Goal: Information Seeking & Learning: Learn about a topic

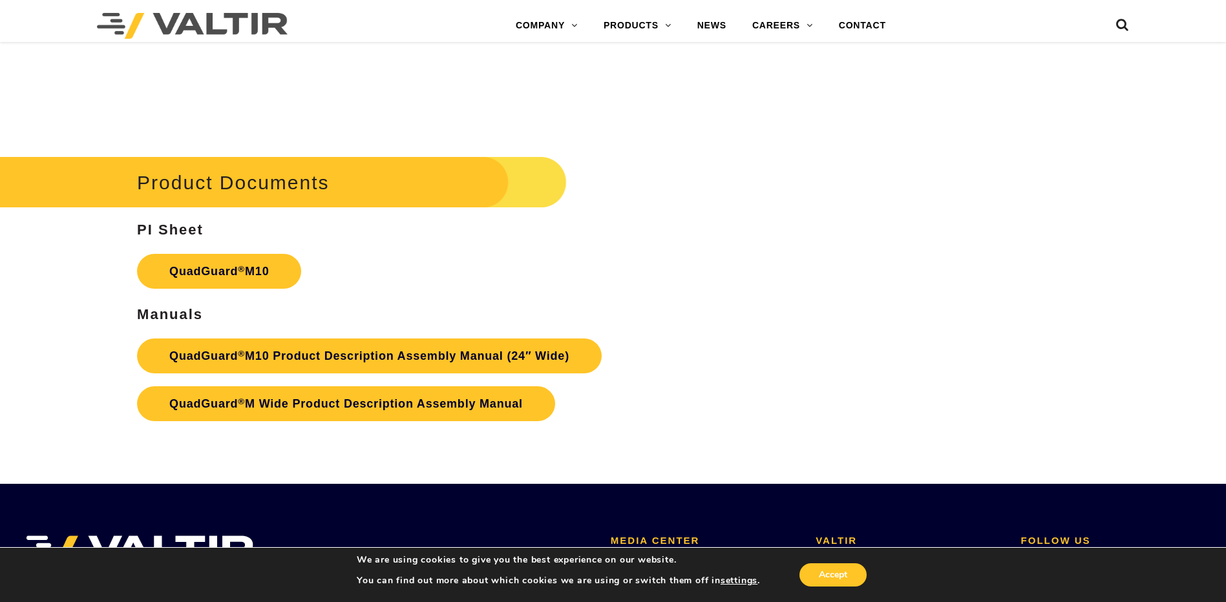
scroll to position [4783, 0]
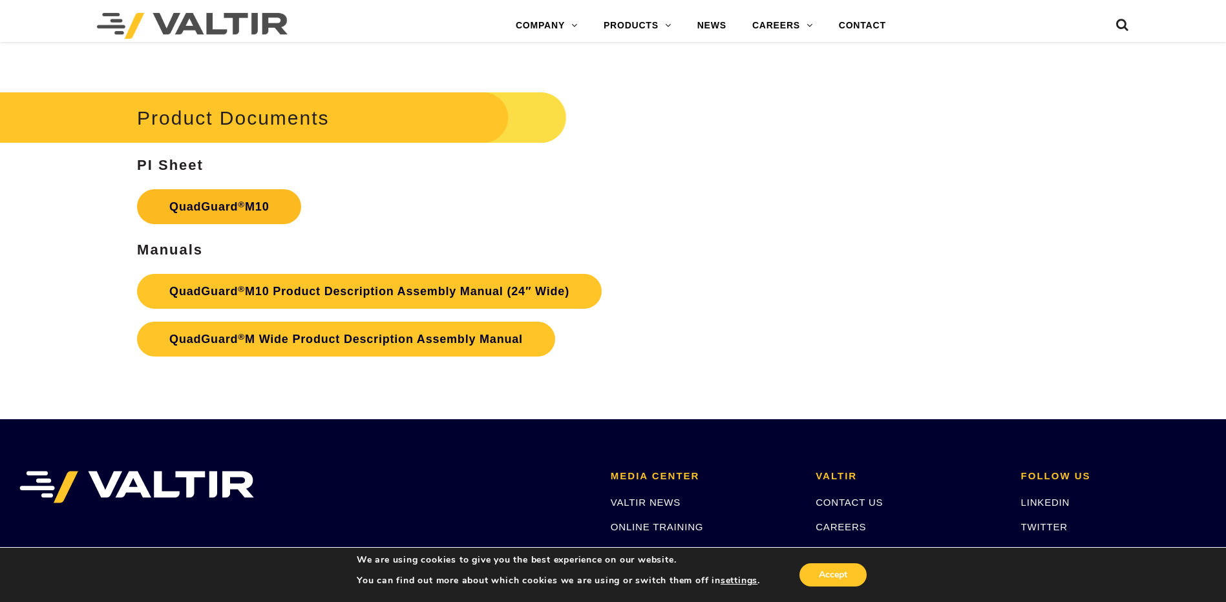
click at [206, 202] on link "QuadGuard ® M10" at bounding box center [219, 206] width 164 height 35
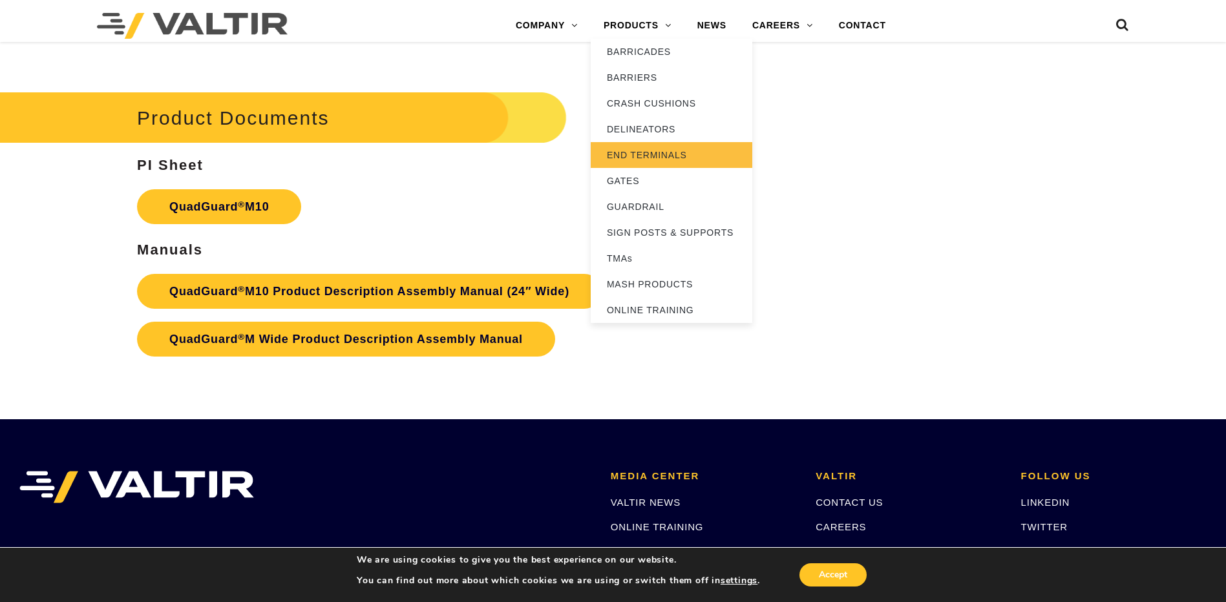
click at [652, 155] on link "END TERMINALS" at bounding box center [672, 155] width 162 height 26
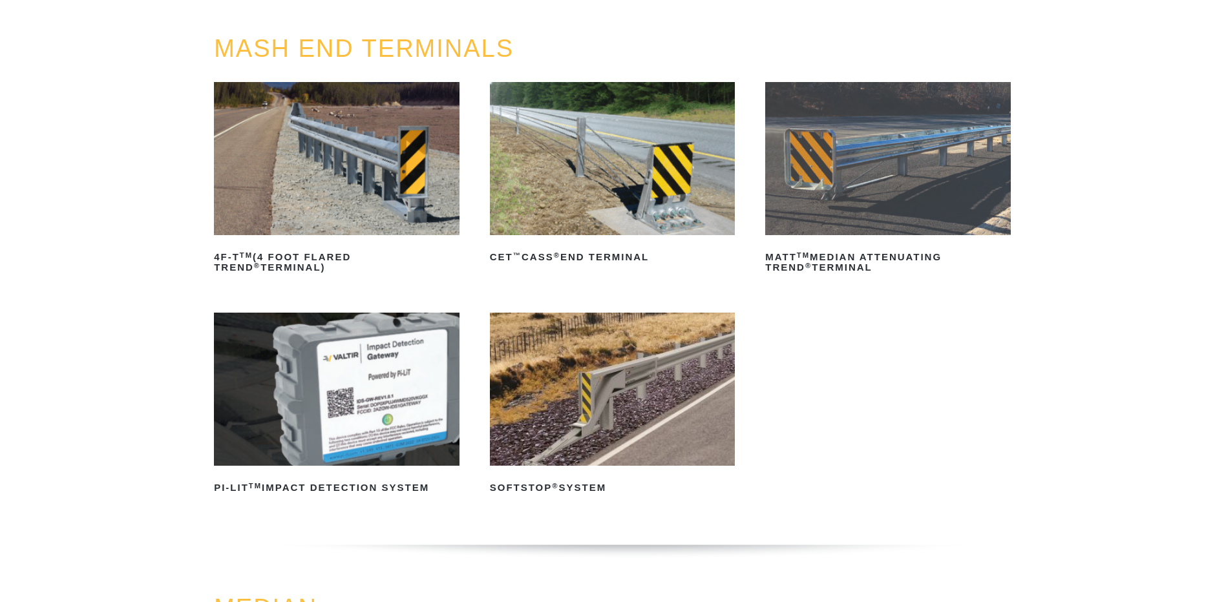
scroll to position [194, 0]
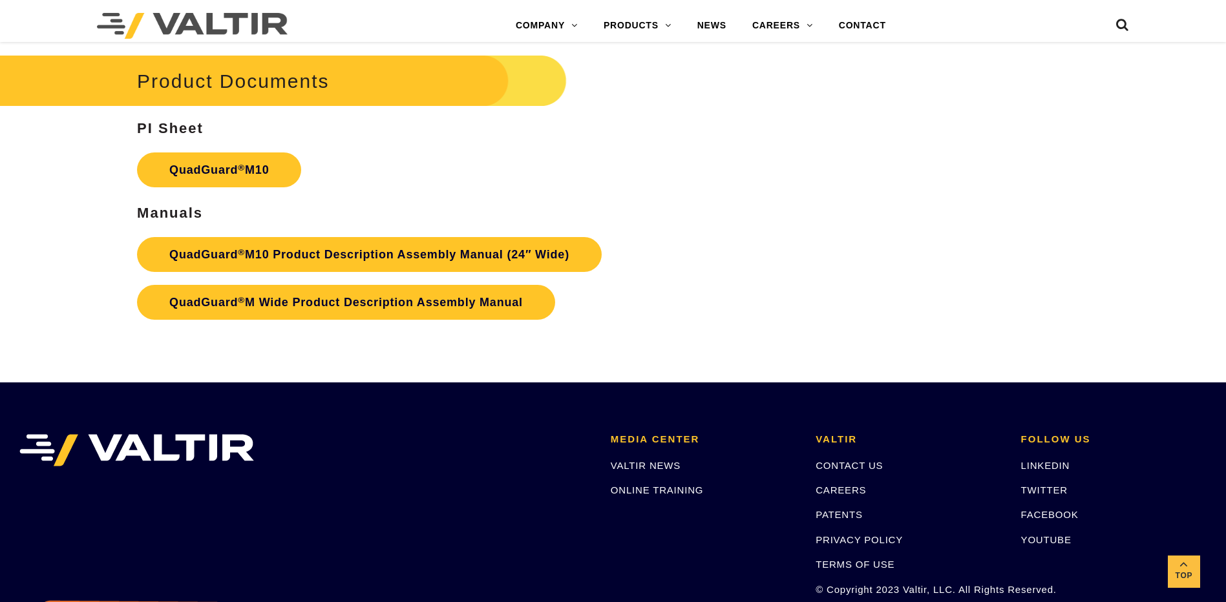
scroll to position [4783, 0]
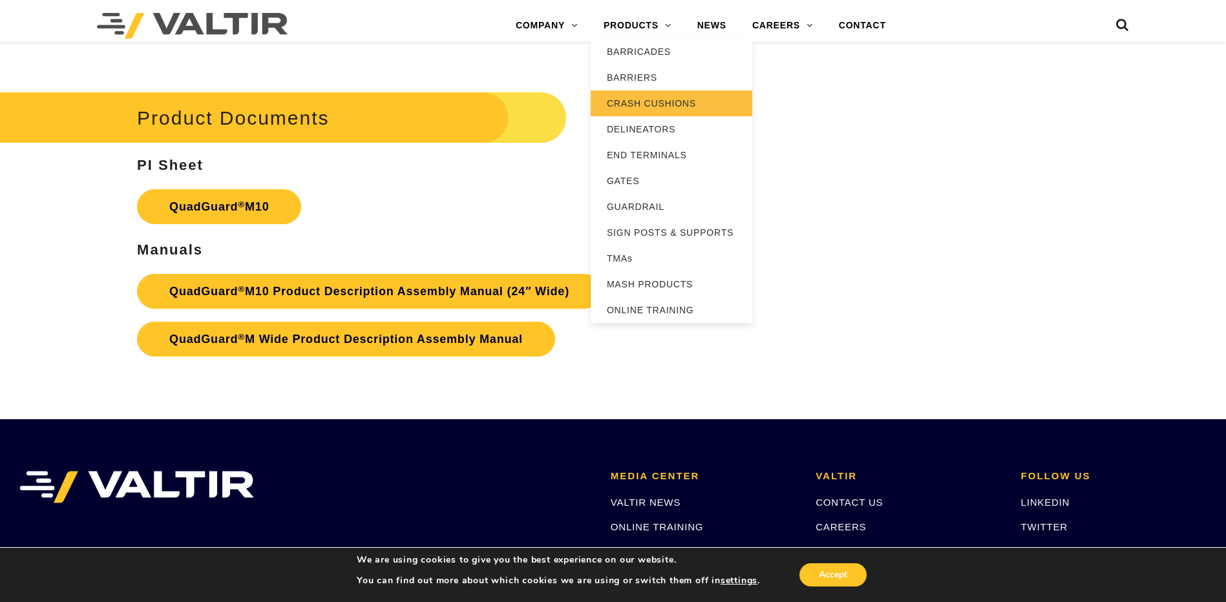
click at [659, 104] on link "CRASH CUSHIONS" at bounding box center [672, 103] width 162 height 26
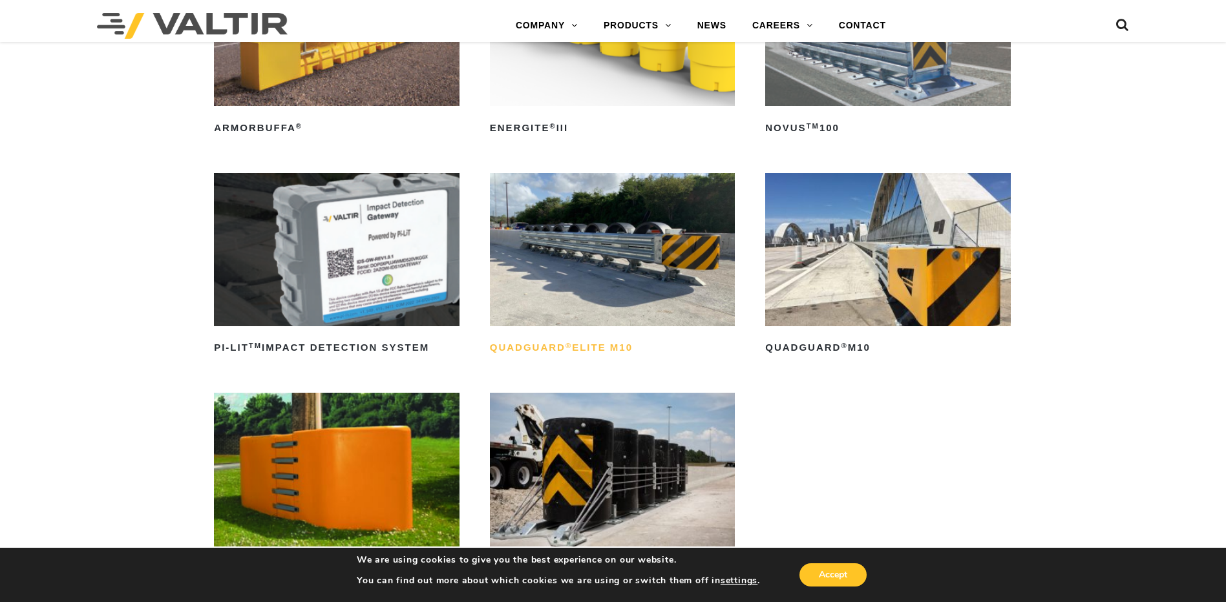
scroll to position [388, 0]
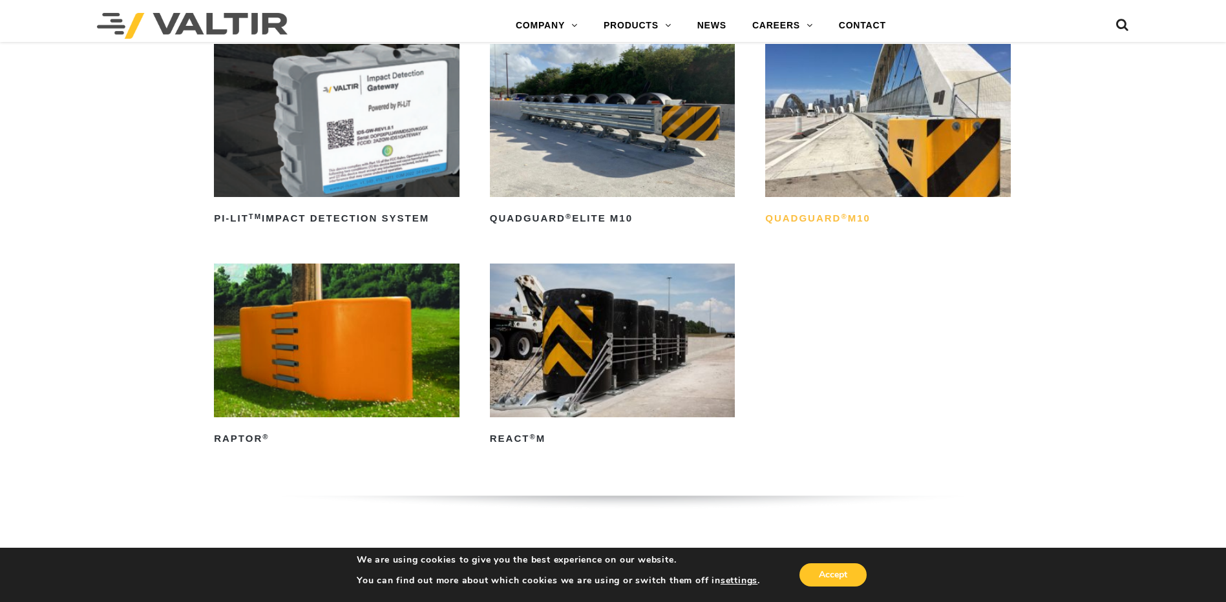
click at [845, 217] on sup "®" at bounding box center [844, 217] width 6 height 8
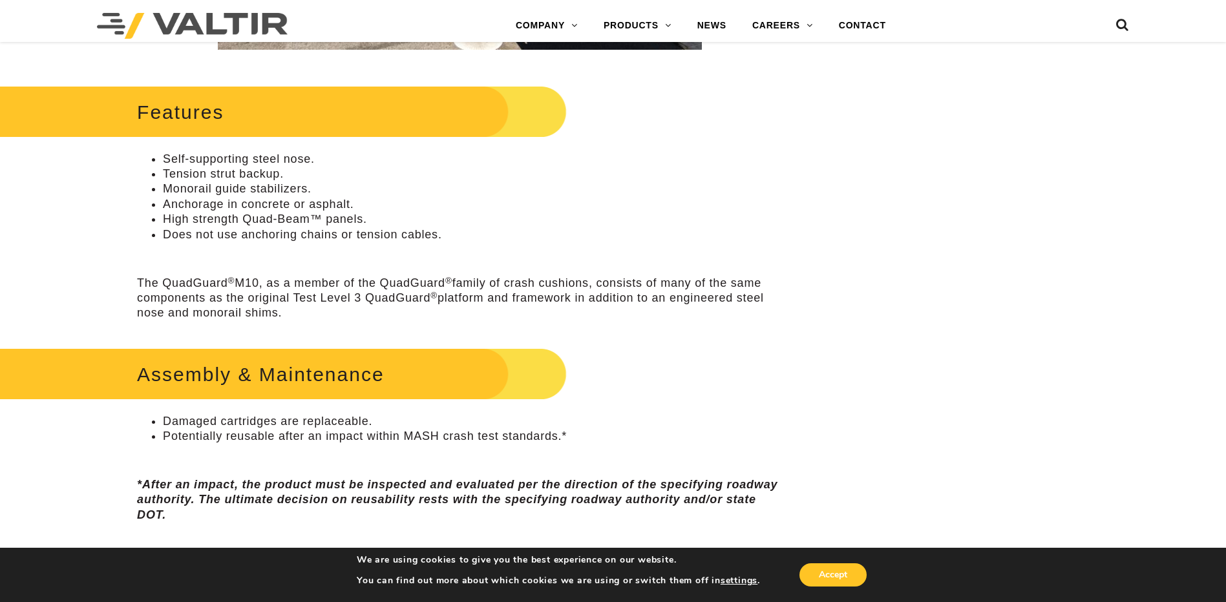
scroll to position [711, 0]
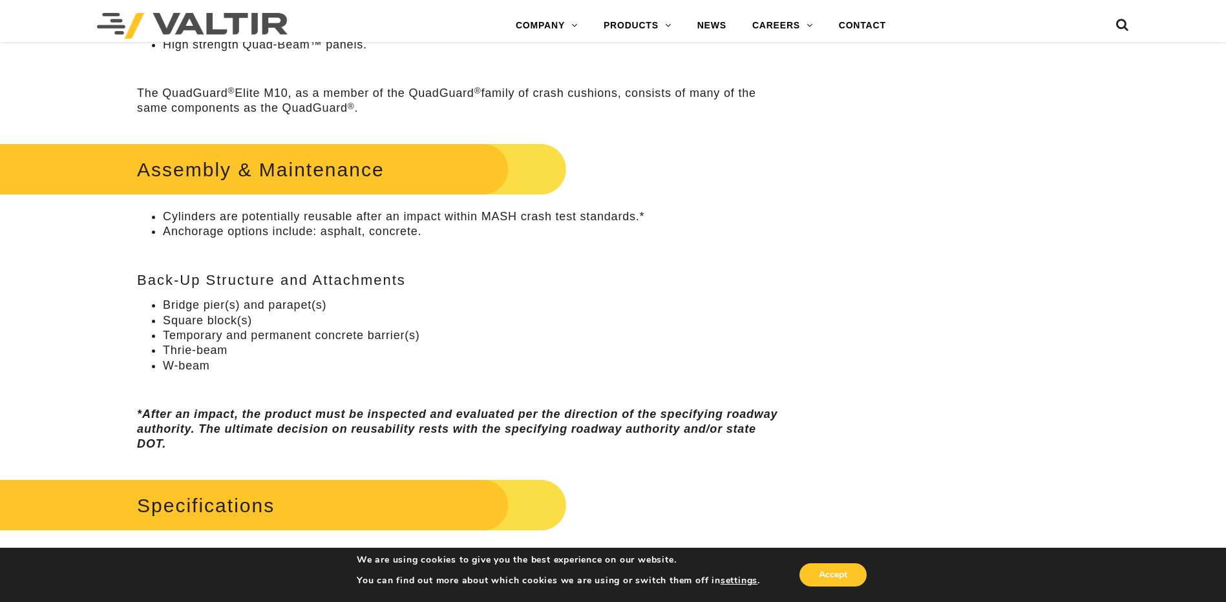
scroll to position [711, 0]
